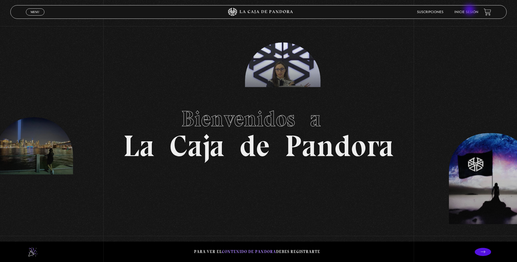
click at [470, 12] on link "Inicie sesión" at bounding box center [466, 12] width 24 height 3
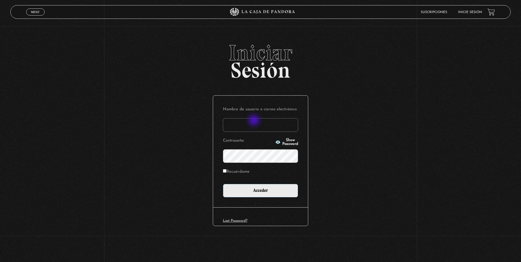
click at [254, 121] on input "Nombre de usuario o correo electrónico" at bounding box center [260, 125] width 75 height 14
type input "olirojasu@gmail.com"
click at [223, 184] on input "Acceder" at bounding box center [260, 191] width 75 height 14
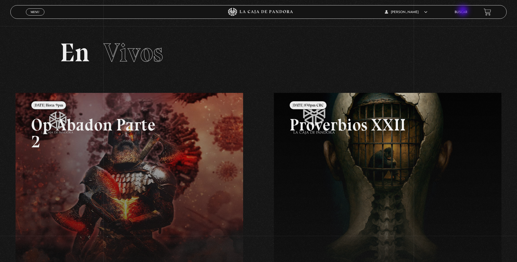
click at [463, 11] on link "Buscar" at bounding box center [460, 12] width 13 height 3
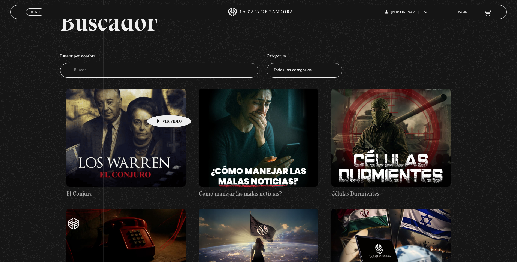
scroll to position [27, 0]
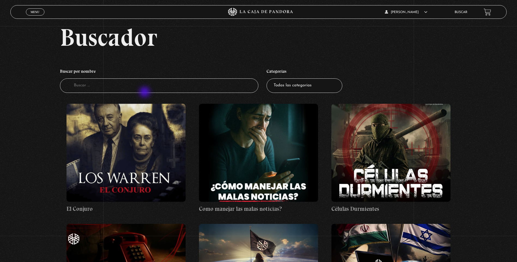
click at [145, 93] on input "Buscador" at bounding box center [159, 85] width 198 height 14
click at [141, 90] on input "Buscador" at bounding box center [159, 85] width 198 height 14
type input "guerra"
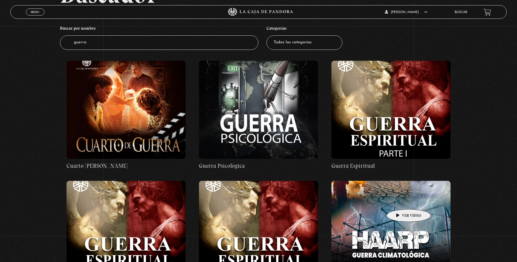
scroll to position [82, 0]
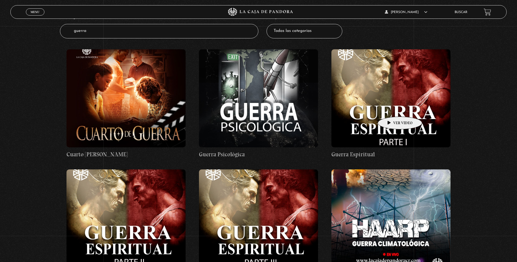
click at [391, 108] on figure at bounding box center [390, 98] width 119 height 98
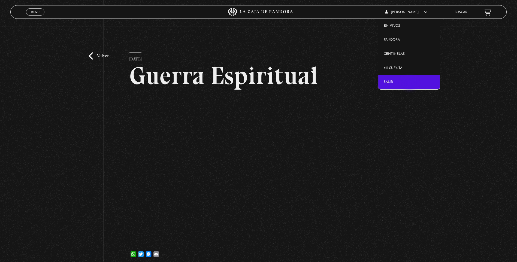
click at [410, 84] on link "Salir" at bounding box center [409, 82] width 62 height 14
